Goal: Find specific page/section: Locate item on page

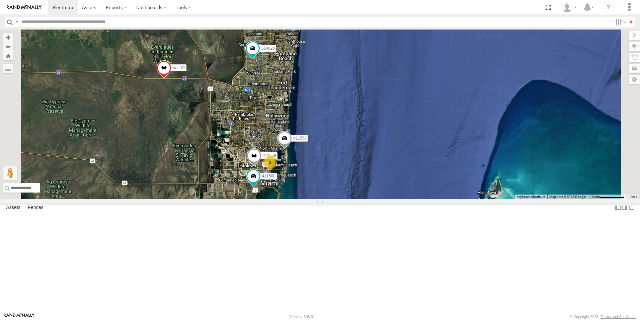
drag, startPoint x: 413, startPoint y: 120, endPoint x: 441, endPoint y: 193, distance: 78.8
click at [441, 193] on div "554627 Van #1 411557 554628 411560 2 411559 411558" at bounding box center [320, 113] width 640 height 169
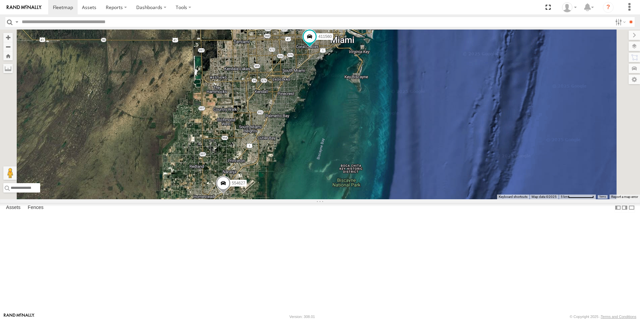
drag, startPoint x: 346, startPoint y: 245, endPoint x: 386, endPoint y: 154, distance: 99.1
click at [402, 138] on div "554627 Van #1 411557 554628 411560 411559 411558 2" at bounding box center [320, 113] width 640 height 169
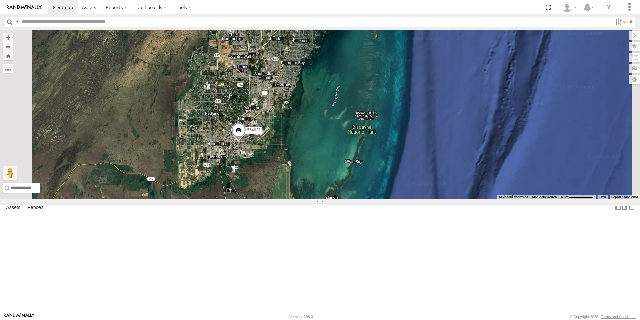
drag, startPoint x: 345, startPoint y: 226, endPoint x: 358, endPoint y: 179, distance: 49.4
click at [358, 179] on div "554627 Van #1 411557 554628 411560 411559 411558 2" at bounding box center [320, 113] width 640 height 169
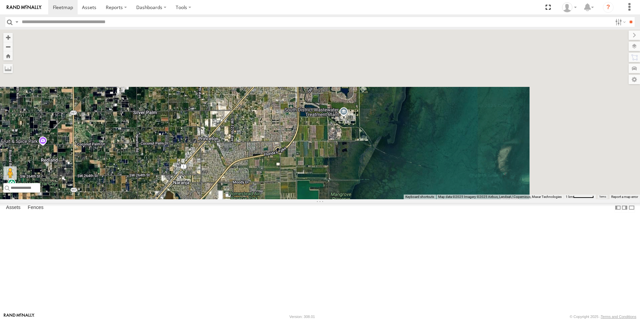
drag, startPoint x: 444, startPoint y: 222, endPoint x: 382, endPoint y: 332, distance: 126.9
click at [382, 319] on html at bounding box center [320, 160] width 640 height 320
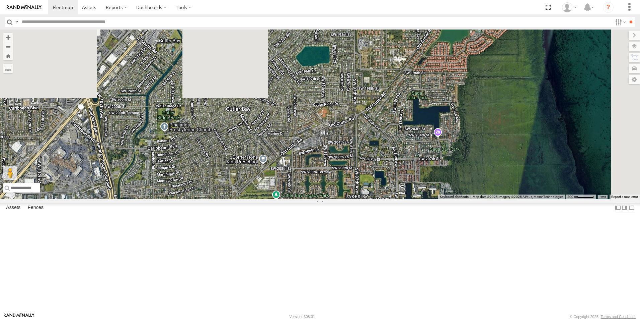
drag, startPoint x: 503, startPoint y: 119, endPoint x: 423, endPoint y: 262, distance: 163.9
click at [421, 199] on div "554627 Van #1 411557 554628 411560 411559 411558" at bounding box center [320, 113] width 640 height 169
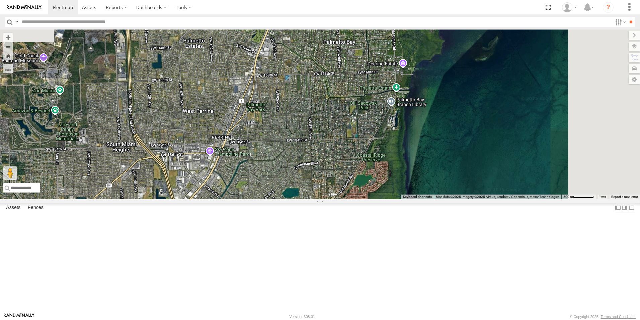
drag, startPoint x: 462, startPoint y: 141, endPoint x: 431, endPoint y: 229, distance: 93.2
click at [431, 199] on div "554627 Van #1 411557 554628 411560 411559 411558" at bounding box center [320, 113] width 640 height 169
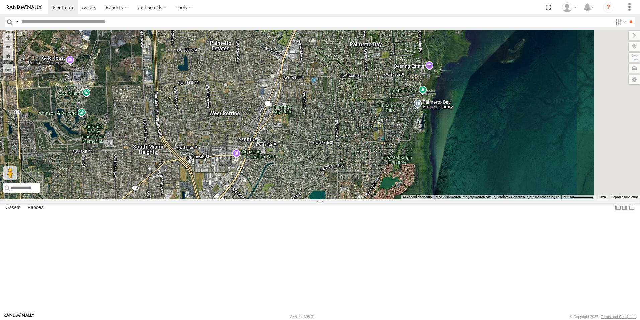
drag, startPoint x: 419, startPoint y: 230, endPoint x: 444, endPoint y: 236, distance: 26.1
click at [444, 199] on div "554627 Van #1 411557 554628 411560 411559 411558" at bounding box center [320, 113] width 640 height 169
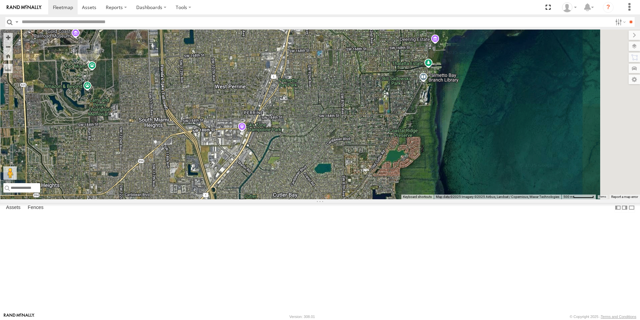
drag, startPoint x: 445, startPoint y: 208, endPoint x: 447, endPoint y: 179, distance: 29.2
click at [447, 179] on div "554627 Van #1 411557 554628 411560 411559 411558" at bounding box center [320, 113] width 640 height 169
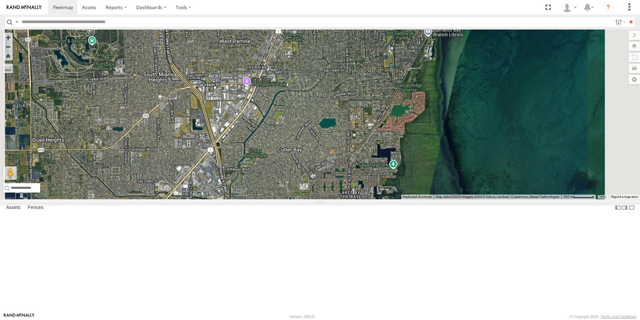
drag, startPoint x: 439, startPoint y: 183, endPoint x: 440, endPoint y: 159, distance: 24.1
click at [441, 159] on div "554627 Van #1 411557 554628 411560 411559 411558" at bounding box center [320, 113] width 640 height 169
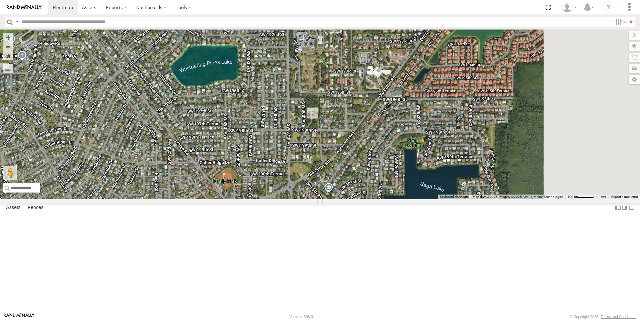
drag, startPoint x: 433, startPoint y: 186, endPoint x: 394, endPoint y: 260, distance: 84.1
click at [393, 199] on div "554627 Van #1 411557 554628 411560 411559 411558" at bounding box center [320, 113] width 640 height 169
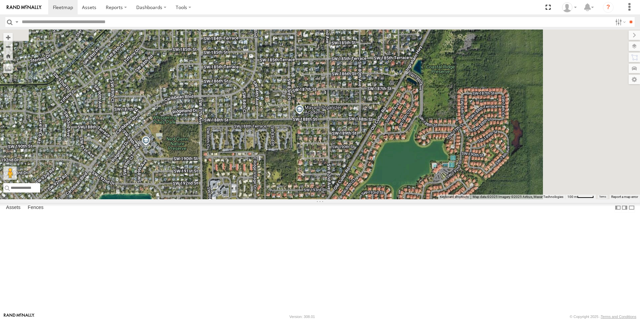
drag, startPoint x: 476, startPoint y: 164, endPoint x: 421, endPoint y: 254, distance: 105.5
click at [412, 199] on div "554627 Van #1 411557 554628 411560 411559 411558" at bounding box center [320, 113] width 640 height 169
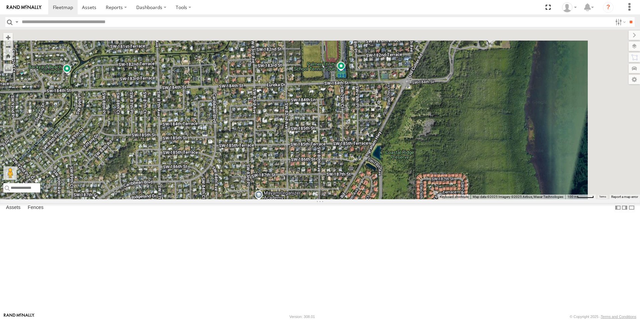
drag, startPoint x: 468, startPoint y: 165, endPoint x: 415, endPoint y: 308, distance: 152.3
click at [415, 199] on div "554627 Van #1 411557 554628 411560 411559 411558" at bounding box center [320, 113] width 640 height 169
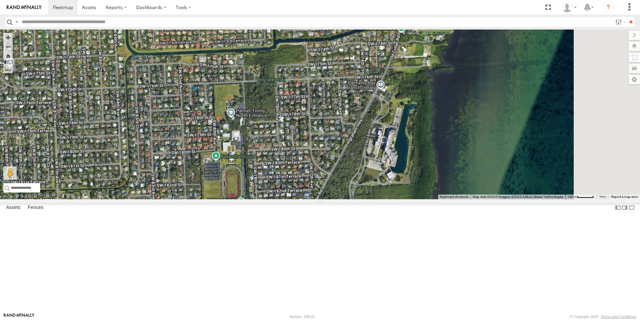
drag, startPoint x: 519, startPoint y: 162, endPoint x: 444, endPoint y: 223, distance: 96.4
click at [444, 199] on div "554627 Van #1 411557 554628 411560 411559 411558" at bounding box center [320, 113] width 640 height 169
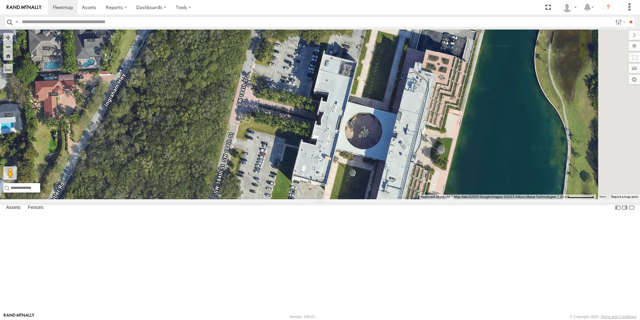
drag, startPoint x: 454, startPoint y: 158, endPoint x: 422, endPoint y: 253, distance: 100.3
click at [422, 199] on div "554627 Van #1 411557 554628 411560 411559 411558" at bounding box center [320, 113] width 640 height 169
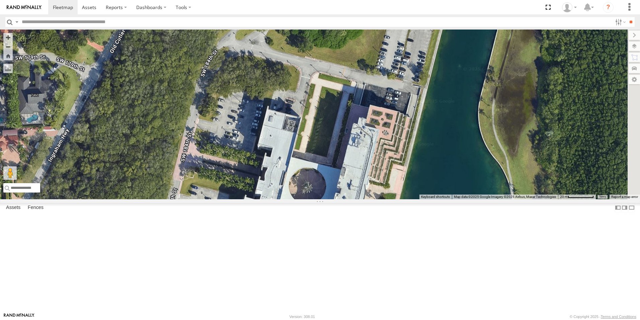
drag, startPoint x: 466, startPoint y: 191, endPoint x: 410, endPoint y: 249, distance: 80.3
click at [410, 199] on div "554627 Van #1 411557 554628 411560 411559 411558" at bounding box center [320, 113] width 640 height 169
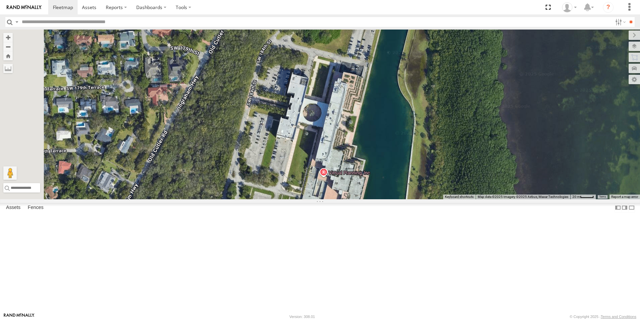
drag, startPoint x: 425, startPoint y: 247, endPoint x: 423, endPoint y: 188, distance: 58.7
click at [423, 188] on div "554627 Van #1 411557 554628 411560 411559 411558" at bounding box center [320, 113] width 640 height 169
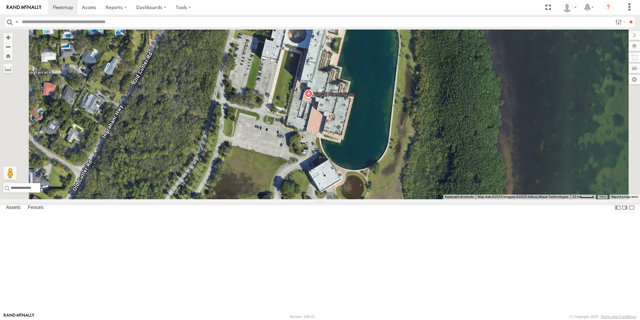
drag, startPoint x: 410, startPoint y: 246, endPoint x: 387, endPoint y: 199, distance: 51.8
click at [391, 182] on div "554627 Van #1 411557 554628 411560 411559 411558" at bounding box center [320, 113] width 640 height 169
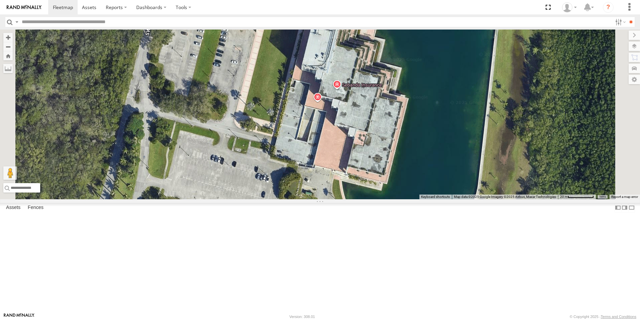
drag, startPoint x: 398, startPoint y: 204, endPoint x: 407, endPoint y: 300, distance: 96.2
click at [407, 199] on div "554627 Van #1 411557 554628 411560 411559 411558" at bounding box center [320, 113] width 640 height 169
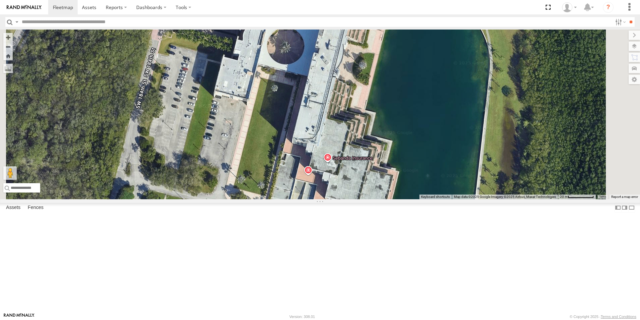
drag, startPoint x: 411, startPoint y: 139, endPoint x: 405, endPoint y: 255, distance: 115.7
click at [405, 199] on div "554627 Van #1 411557 554628 411560 411559 411558" at bounding box center [320, 113] width 640 height 169
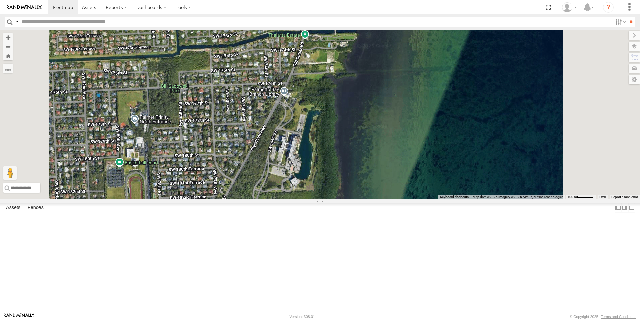
drag, startPoint x: 405, startPoint y: 155, endPoint x: 409, endPoint y: 216, distance: 61.1
click at [409, 199] on div "554627 Van #1 411557 554628 411560 411559 411558" at bounding box center [320, 113] width 640 height 169
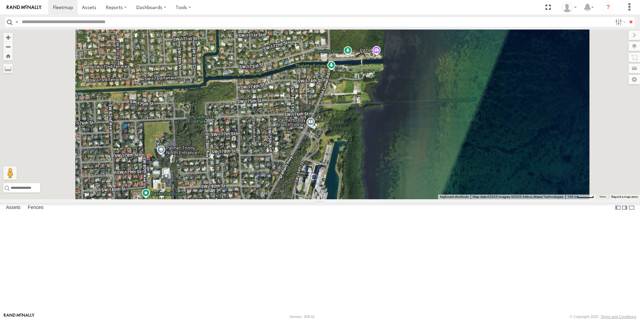
drag, startPoint x: 408, startPoint y: 214, endPoint x: 454, endPoint y: 171, distance: 62.5
click at [454, 172] on div "554627 Van #1 411557 554628 411560 411559 411558" at bounding box center [320, 113] width 640 height 169
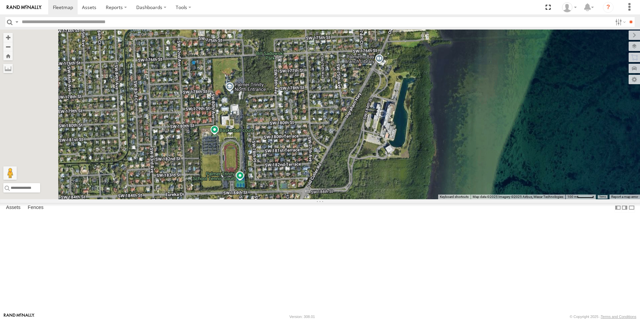
drag, startPoint x: 420, startPoint y: 188, endPoint x: 434, endPoint y: 153, distance: 37.8
click at [448, 151] on div "554627 Van #1 411557 554628 411560 411559 411558" at bounding box center [320, 113] width 640 height 169
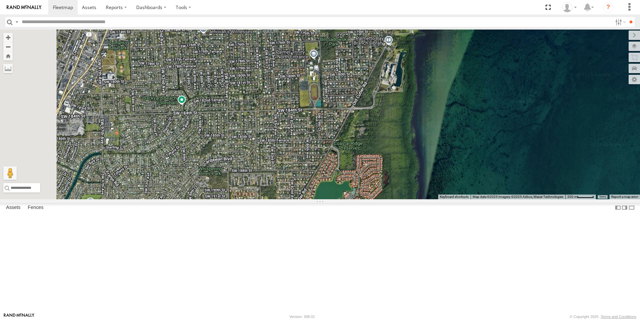
drag, startPoint x: 418, startPoint y: 262, endPoint x: 450, endPoint y: 173, distance: 94.4
click at [454, 173] on div "554627 Van #1 411557 554628 411560 411559 411558" at bounding box center [320, 113] width 640 height 169
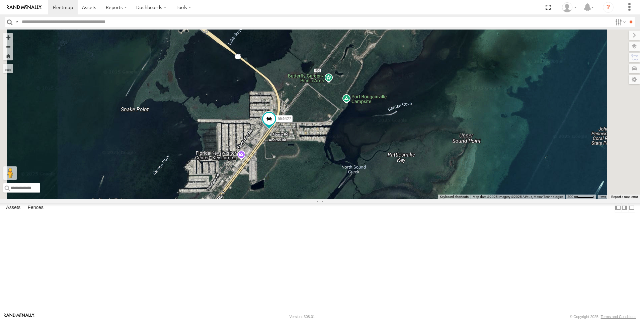
drag, startPoint x: 389, startPoint y: 209, endPoint x: 371, endPoint y: 118, distance: 93.2
click at [372, 118] on div "554627 Van #1 554628 411560" at bounding box center [320, 113] width 640 height 169
